Goal: Use online tool/utility: Utilize a website feature to perform a specific function

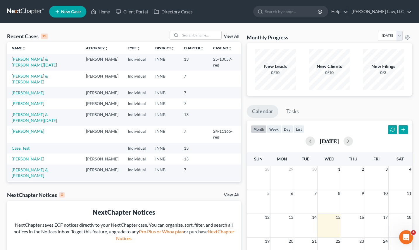
click at [47, 60] on link "[PERSON_NAME] & [PERSON_NAME][DATE]" at bounding box center [34, 62] width 45 height 11
select select "3"
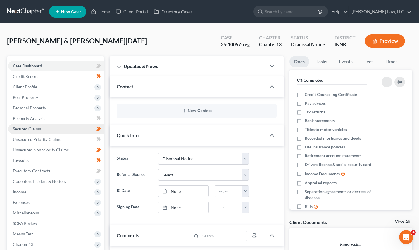
click at [29, 130] on span "Secured Claims" at bounding box center [27, 129] width 28 height 5
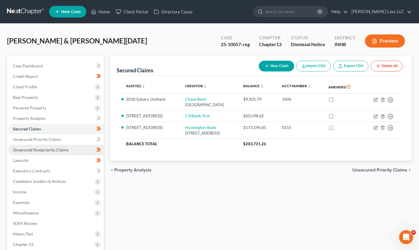
click at [27, 149] on span "Unsecured Nonpriority Claims" at bounding box center [41, 150] width 56 height 5
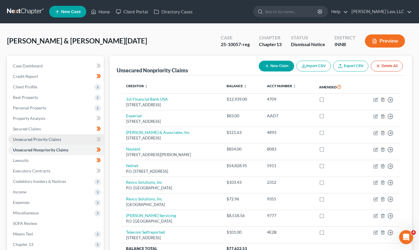
click at [45, 142] on span "Unsecured Priority Claims" at bounding box center [37, 139] width 48 height 5
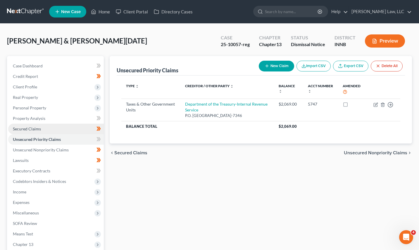
click at [39, 132] on link "Secured Claims" at bounding box center [56, 129] width 96 height 11
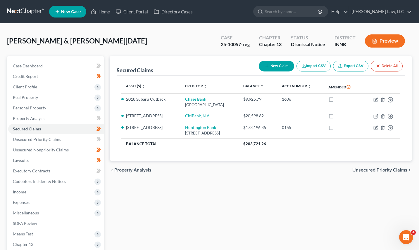
click at [209, 205] on div "Secured Claims New Claim Import CSV Export CSV Delete All Asset(s) expand_more …" at bounding box center [261, 177] width 308 height 243
click at [173, 45] on div "[PERSON_NAME] & [PERSON_NAME][DATE] Upgraded Case 25-10057-reg Chapter Chapter …" at bounding box center [209, 43] width 405 height 25
click at [42, 141] on span "Unsecured Priority Claims" at bounding box center [37, 139] width 48 height 5
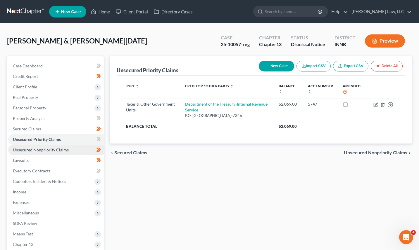
click at [43, 149] on span "Unsecured Nonpriority Claims" at bounding box center [41, 150] width 56 height 5
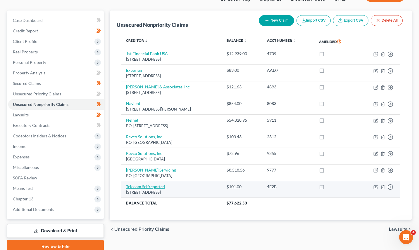
scroll to position [46, 0]
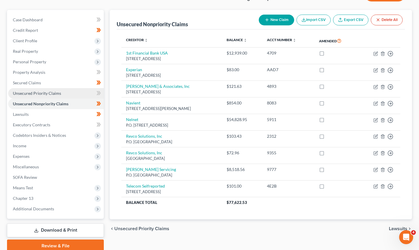
click at [39, 91] on span "Unsecured Priority Claims" at bounding box center [37, 93] width 48 height 5
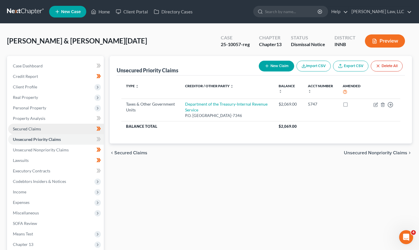
click at [24, 133] on link "Secured Claims" at bounding box center [56, 129] width 96 height 11
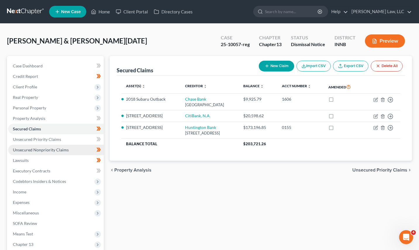
click at [27, 147] on link "Unsecured Nonpriority Claims" at bounding box center [56, 150] width 96 height 11
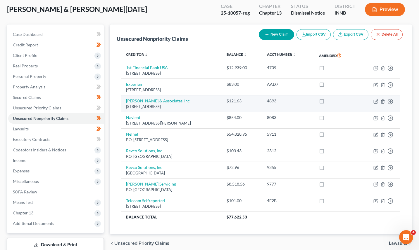
scroll to position [32, 0]
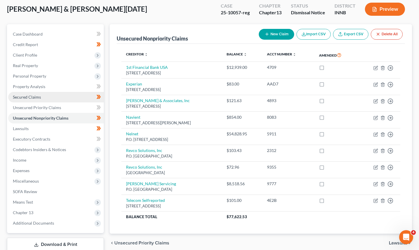
click at [50, 97] on link "Secured Claims" at bounding box center [56, 97] width 96 height 11
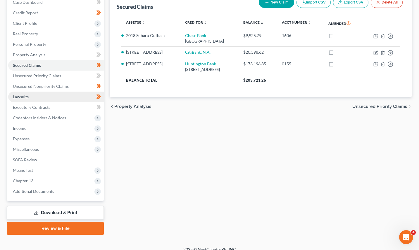
scroll to position [64, 0]
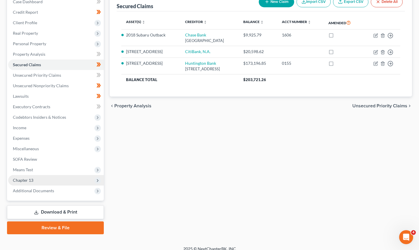
click at [30, 179] on span "Chapter 13" at bounding box center [23, 180] width 20 height 5
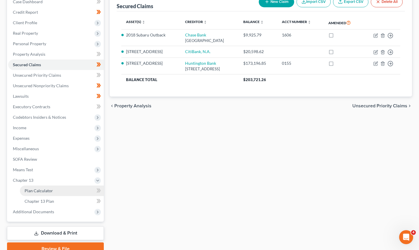
click at [37, 191] on span "Plan Calculator" at bounding box center [39, 191] width 28 height 5
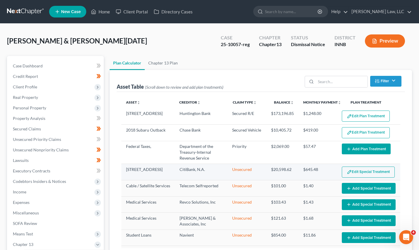
select select "35"
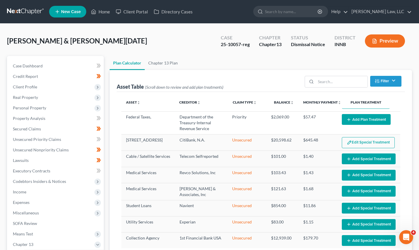
scroll to position [29, 0]
